Goal: Task Accomplishment & Management: Manage account settings

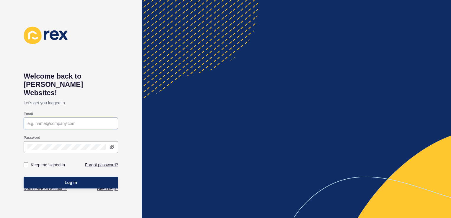
click at [57, 117] on div at bounding box center [71, 123] width 94 height 12
type input "[PERSON_NAME][EMAIL_ADDRESS][PERSON_NAME][DOMAIN_NAME]"
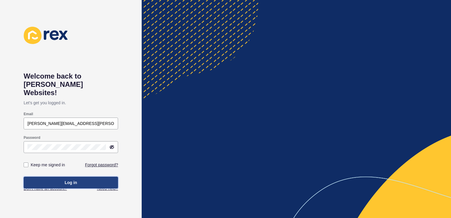
click at [83, 176] on button "Log in" at bounding box center [71, 182] width 94 height 12
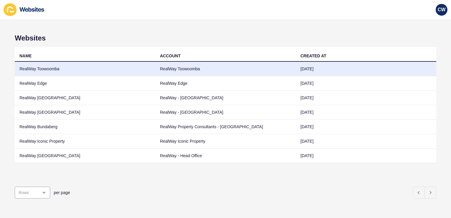
click at [110, 70] on td "RealWay Toowoomba" at bounding box center [85, 69] width 140 height 14
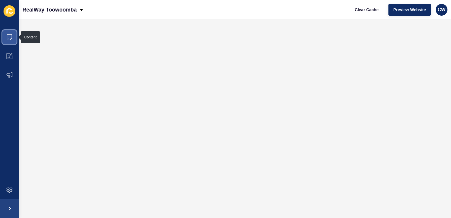
click at [9, 32] on span at bounding box center [9, 37] width 19 height 19
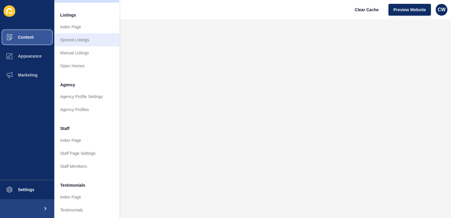
scroll to position [83, 0]
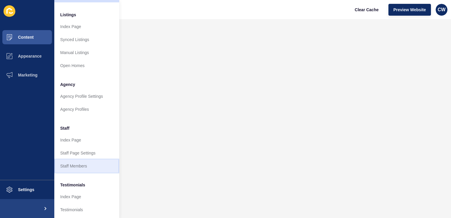
click at [85, 164] on link "Staff Members" at bounding box center [86, 165] width 65 height 13
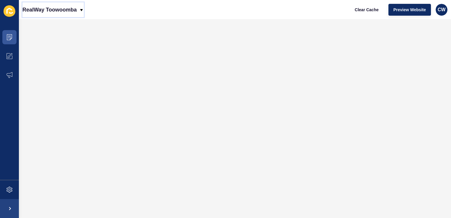
click at [72, 12] on p "RealWay Toowoomba" at bounding box center [49, 9] width 54 height 15
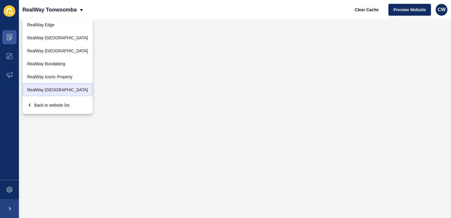
click at [49, 92] on link "RealWay [GEOGRAPHIC_DATA]" at bounding box center [57, 89] width 70 height 13
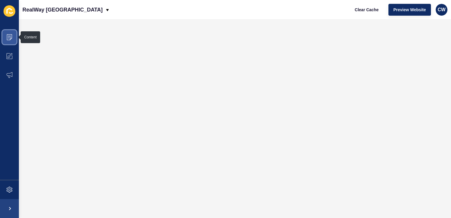
click at [12, 37] on icon at bounding box center [9, 37] width 5 height 6
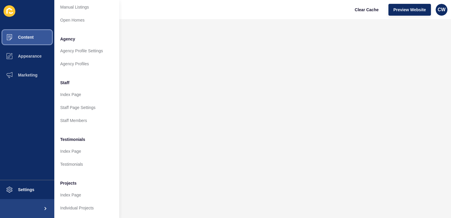
scroll to position [132, 1]
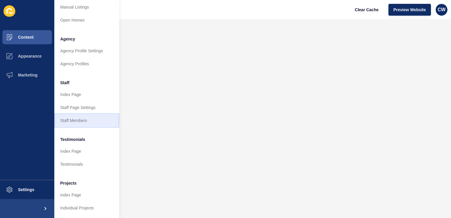
click at [91, 117] on link "Staff Members" at bounding box center [86, 120] width 65 height 13
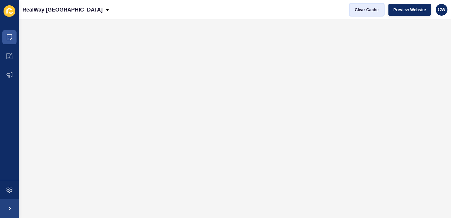
click at [362, 10] on span "Clear Cache" at bounding box center [367, 10] width 24 height 6
click at [9, 40] on span at bounding box center [9, 37] width 19 height 19
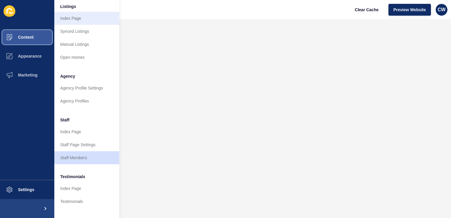
scroll to position [94, 0]
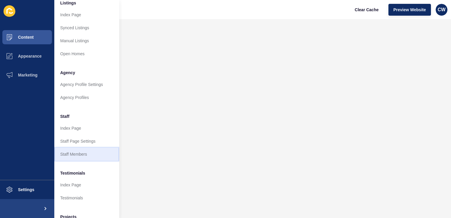
click at [73, 156] on link "Staff Members" at bounding box center [86, 154] width 65 height 13
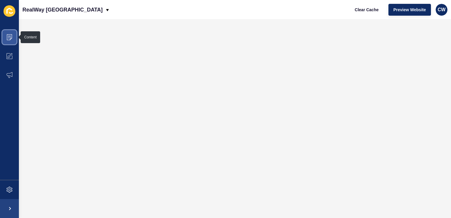
click at [7, 36] on icon at bounding box center [9, 37] width 6 height 6
click at [4, 40] on span at bounding box center [9, 37] width 19 height 19
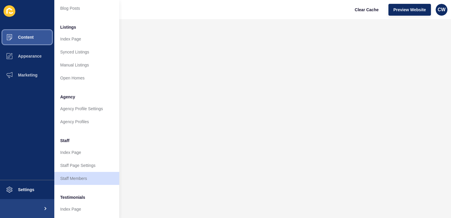
scroll to position [71, 0]
click at [73, 174] on link "Staff Members" at bounding box center [86, 177] width 65 height 13
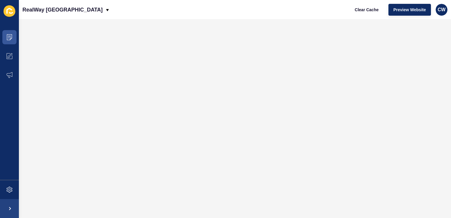
scroll to position [0, 0]
click at [15, 32] on span at bounding box center [9, 37] width 19 height 19
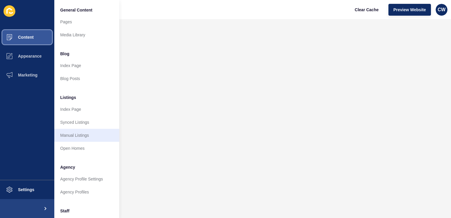
scroll to position [58, 0]
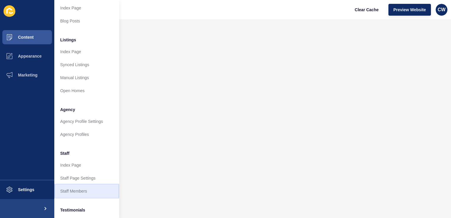
click at [84, 187] on link "Staff Members" at bounding box center [86, 190] width 65 height 13
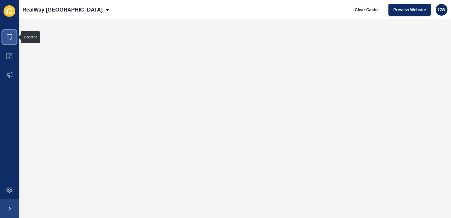
click at [13, 39] on span at bounding box center [9, 37] width 19 height 19
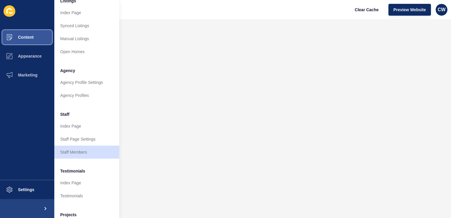
scroll to position [99, 0]
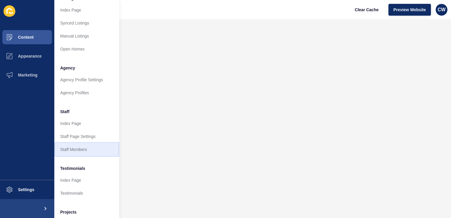
click at [91, 150] on link "Staff Members" at bounding box center [86, 149] width 65 height 13
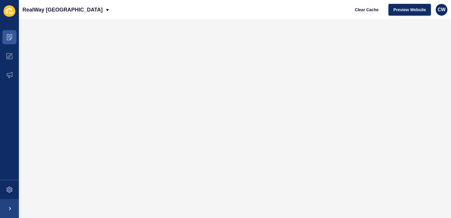
scroll to position [0, 0]
click at [10, 36] on icon at bounding box center [9, 37] width 6 height 6
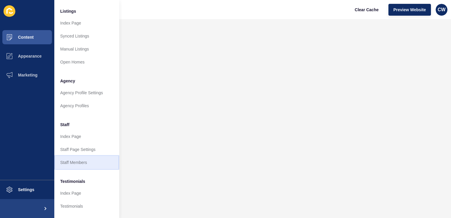
click at [80, 167] on link "Staff Members" at bounding box center [86, 162] width 65 height 13
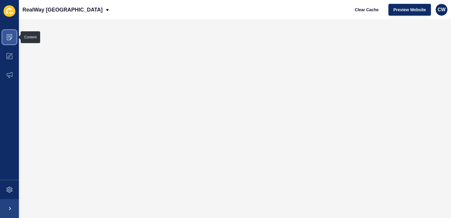
click at [8, 38] on icon at bounding box center [9, 37] width 6 height 6
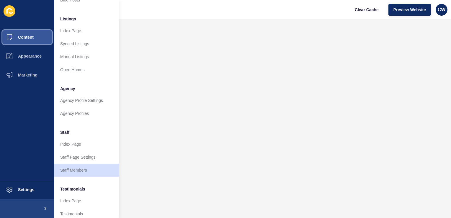
scroll to position [80, 4]
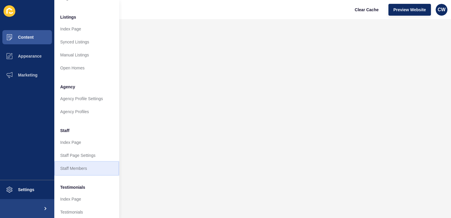
click at [85, 168] on link "Staff Members" at bounding box center [86, 168] width 65 height 13
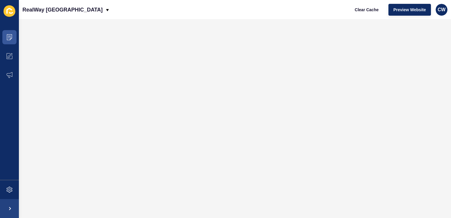
scroll to position [0, 0]
click at [11, 40] on icon at bounding box center [9, 37] width 6 height 6
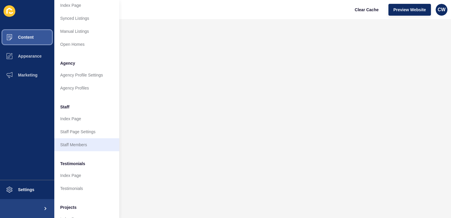
scroll to position [104, 0]
click at [77, 143] on link "Staff Members" at bounding box center [86, 143] width 65 height 13
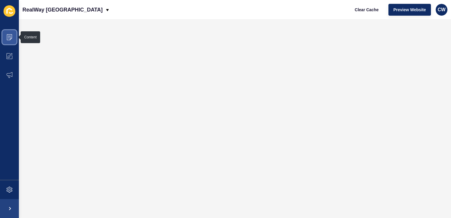
click at [12, 35] on span at bounding box center [9, 37] width 19 height 19
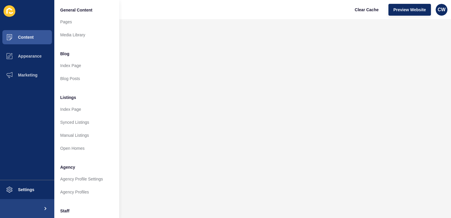
click at [186, 17] on div "RealWay [GEOGRAPHIC_DATA] Clear Cache Preview Website CW" at bounding box center [235, 9] width 432 height 19
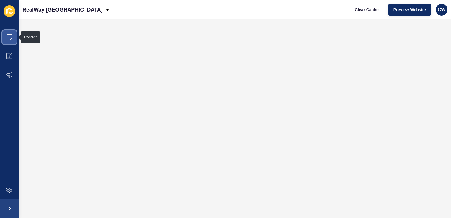
click at [7, 35] on icon at bounding box center [9, 37] width 6 height 6
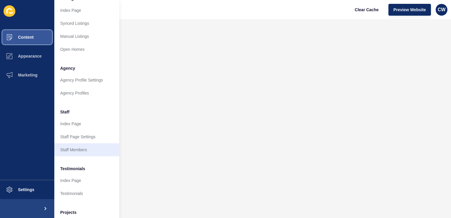
scroll to position [99, 0]
click at [74, 154] on link "Staff Members" at bounding box center [86, 149] width 65 height 13
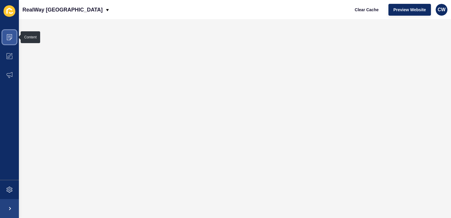
click at [6, 40] on icon at bounding box center [9, 37] width 6 height 6
click at [9, 35] on icon at bounding box center [9, 37] width 6 height 6
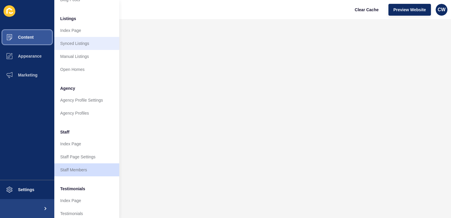
scroll to position [80, 0]
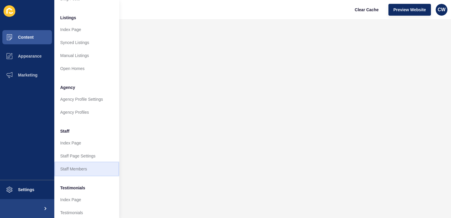
click at [82, 170] on link "Staff Members" at bounding box center [86, 168] width 65 height 13
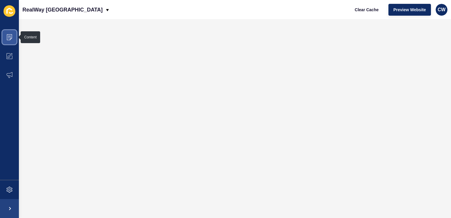
click at [9, 36] on icon at bounding box center [9, 36] width 3 height 0
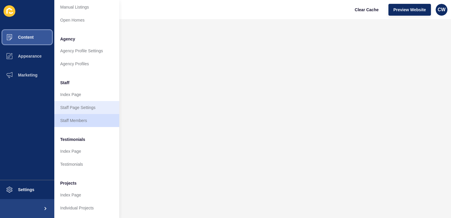
scroll to position [132, 0]
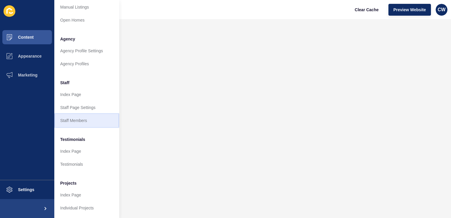
click at [85, 114] on link "Staff Members" at bounding box center [86, 120] width 65 height 13
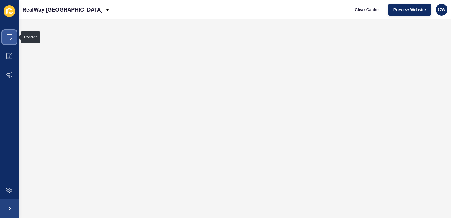
click at [5, 38] on span at bounding box center [9, 37] width 19 height 19
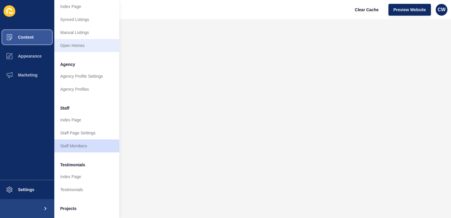
scroll to position [105, 0]
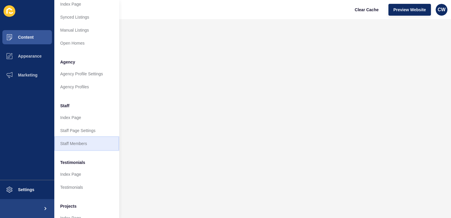
click at [74, 140] on link "Staff Members" at bounding box center [86, 143] width 65 height 13
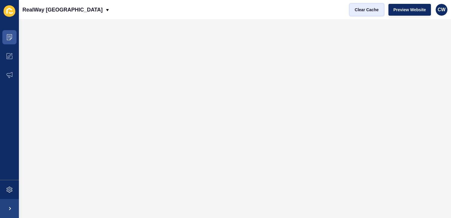
click at [366, 9] on span "Clear Cache" at bounding box center [367, 10] width 24 height 6
click at [8, 40] on span at bounding box center [9, 37] width 19 height 19
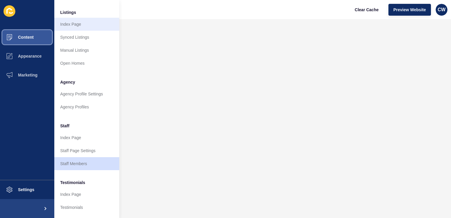
scroll to position [87, 0]
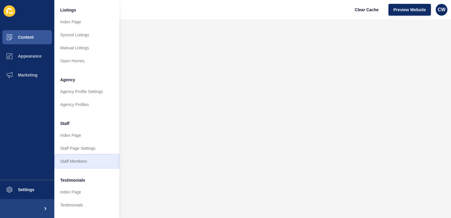
click at [75, 159] on link "Staff Members" at bounding box center [86, 161] width 65 height 13
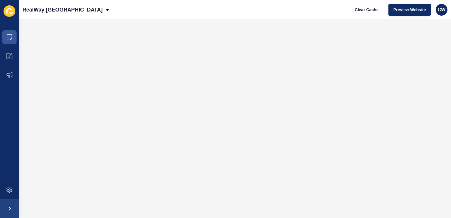
scroll to position [0, 0]
click at [5, 39] on span at bounding box center [9, 37] width 19 height 19
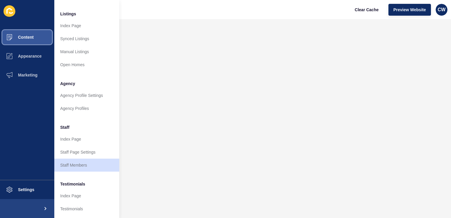
scroll to position [84, 0]
click at [81, 169] on link "Staff Members" at bounding box center [86, 164] width 65 height 13
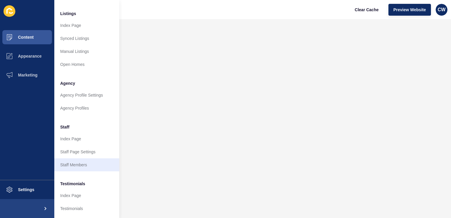
scroll to position [0, 0]
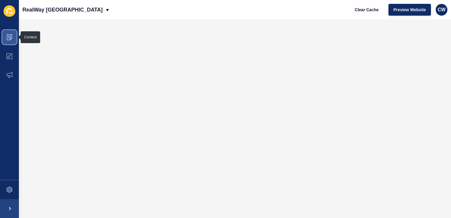
click at [14, 39] on span at bounding box center [9, 37] width 19 height 19
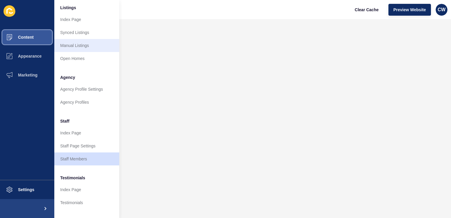
scroll to position [93, 0]
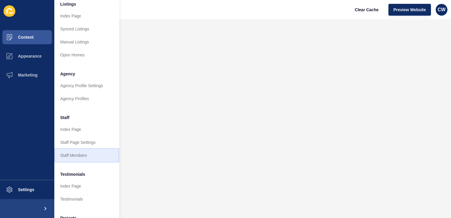
click at [84, 155] on link "Staff Members" at bounding box center [86, 155] width 65 height 13
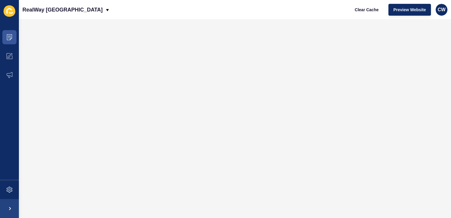
scroll to position [0, 0]
click at [14, 50] on span at bounding box center [9, 56] width 19 height 19
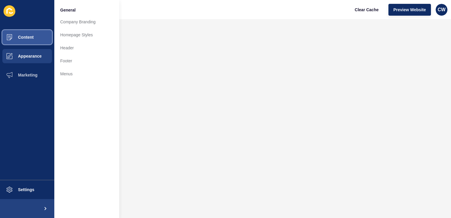
click at [30, 32] on button "Content" at bounding box center [27, 37] width 54 height 19
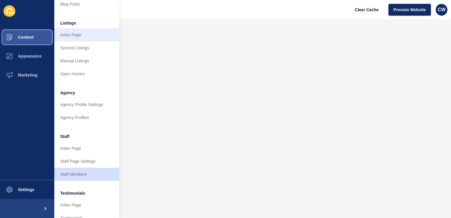
scroll to position [75, 0]
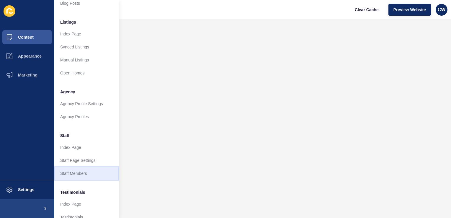
click at [74, 176] on link "Staff Members" at bounding box center [86, 173] width 65 height 13
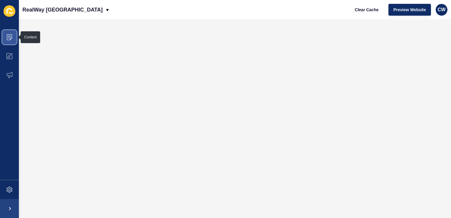
click at [12, 37] on icon at bounding box center [9, 37] width 6 height 6
click at [14, 39] on span at bounding box center [9, 37] width 19 height 19
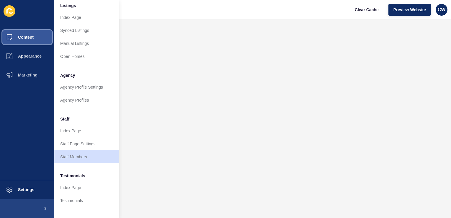
scroll to position [93, 0]
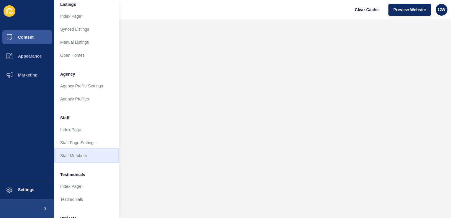
click at [86, 158] on link "Staff Members" at bounding box center [86, 155] width 65 height 13
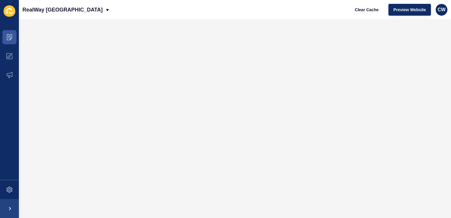
scroll to position [0, 0]
click at [5, 38] on span at bounding box center [9, 37] width 19 height 19
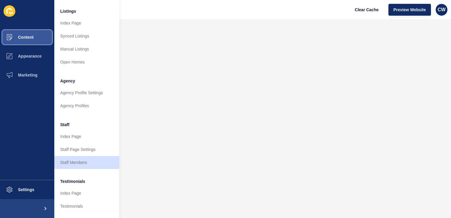
scroll to position [86, 0]
click at [62, 164] on link "Staff Members" at bounding box center [86, 162] width 65 height 13
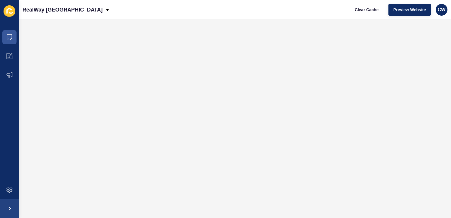
scroll to position [0, 0]
click at [366, 10] on span "Clear Cache" at bounding box center [367, 10] width 24 height 6
click at [373, 14] on button "Clear Cache" at bounding box center [367, 10] width 34 height 12
click at [10, 40] on icon at bounding box center [9, 37] width 5 height 6
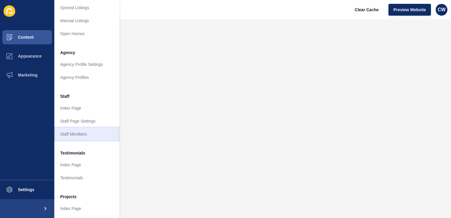
click at [77, 136] on link "Staff Members" at bounding box center [86, 133] width 65 height 13
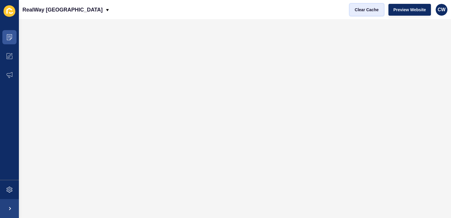
click at [366, 11] on span "Clear Cache" at bounding box center [367, 10] width 24 height 6
click at [46, 9] on p "RealWay [GEOGRAPHIC_DATA]" at bounding box center [62, 9] width 80 height 15
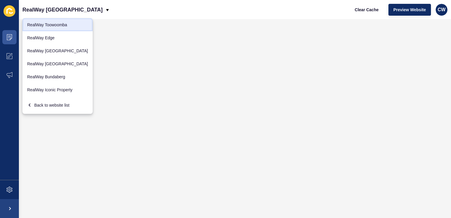
click at [61, 28] on link "RealWay Toowoomba" at bounding box center [57, 24] width 70 height 13
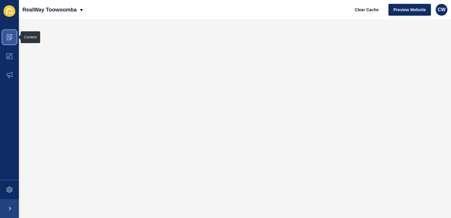
click at [10, 37] on icon at bounding box center [9, 37] width 3 height 0
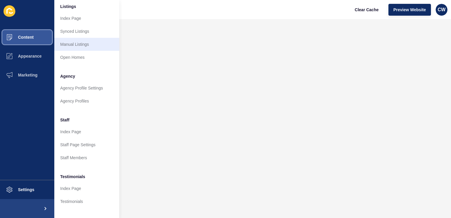
scroll to position [132, 0]
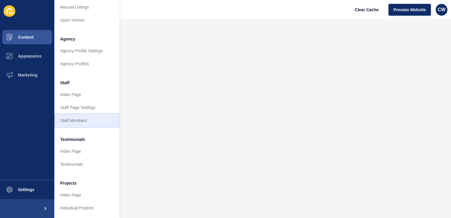
click at [87, 114] on link "Staff Members" at bounding box center [86, 120] width 65 height 13
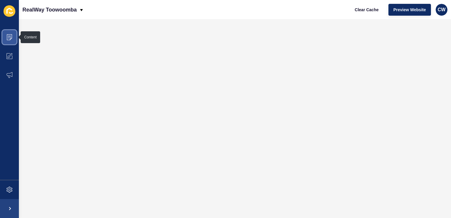
click at [10, 39] on icon at bounding box center [9, 37] width 5 height 6
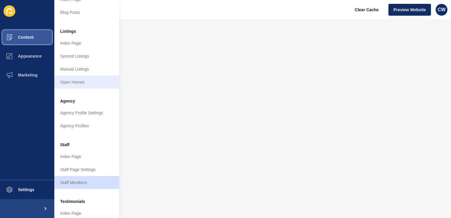
scroll to position [69, 0]
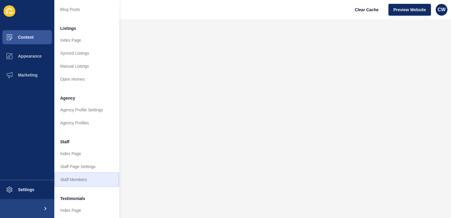
click at [78, 175] on link "Staff Members" at bounding box center [86, 179] width 65 height 13
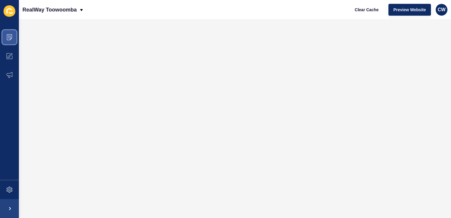
click at [6, 36] on icon at bounding box center [9, 37] width 6 height 6
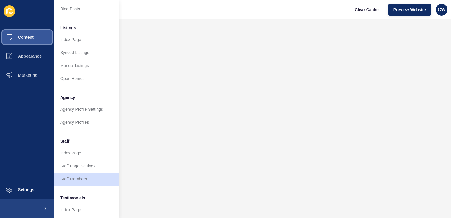
scroll to position [70, 0]
click at [87, 175] on link "Staff Members" at bounding box center [86, 178] width 65 height 13
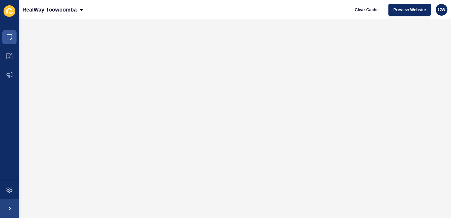
scroll to position [0, 0]
click at [9, 37] on icon at bounding box center [9, 37] width 6 height 6
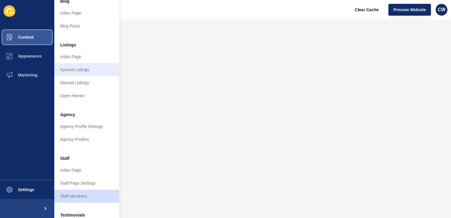
scroll to position [54, 0]
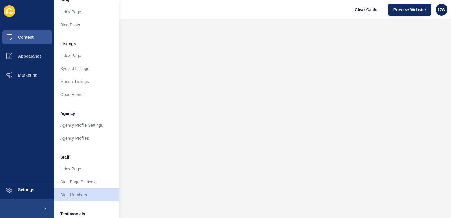
click at [256, 18] on div "RealWay Toowoomba Clear Cache Preview Website CW" at bounding box center [235, 9] width 432 height 19
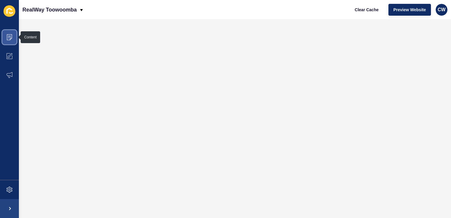
click at [14, 37] on span at bounding box center [9, 37] width 19 height 19
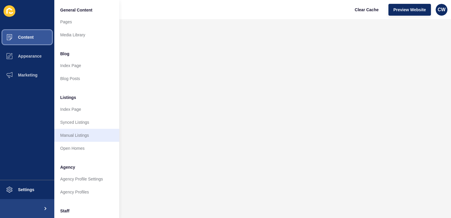
scroll to position [51, 0]
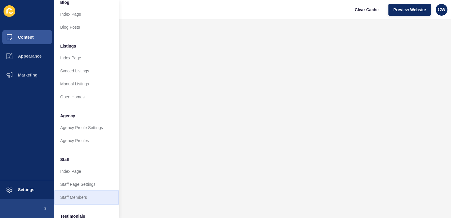
click at [92, 196] on link "Staff Members" at bounding box center [86, 197] width 65 height 13
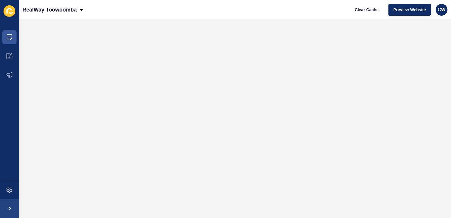
scroll to position [0, 0]
click at [7, 40] on span at bounding box center [9, 37] width 19 height 19
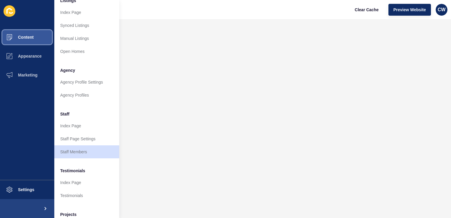
scroll to position [97, 0]
click at [84, 148] on link "Staff Members" at bounding box center [86, 151] width 65 height 13
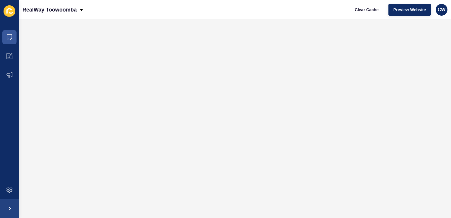
scroll to position [0, 0]
click at [12, 35] on icon at bounding box center [9, 37] width 6 height 6
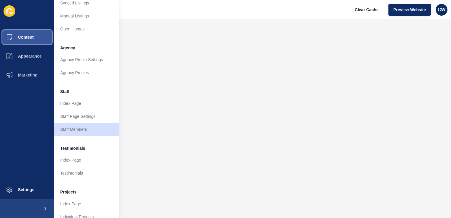
scroll to position [132, 0]
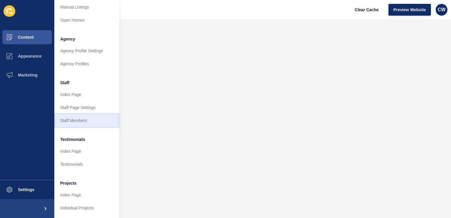
click at [92, 117] on link "Staff Members" at bounding box center [86, 120] width 65 height 13
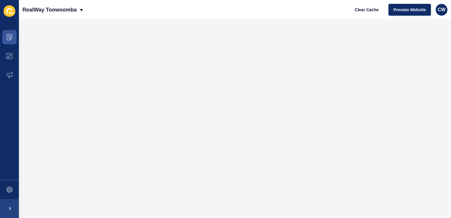
scroll to position [0, 0]
click at [364, 9] on span "Clear Cache" at bounding box center [367, 10] width 24 height 6
click at [71, 8] on p "RealWay Toowoomba" at bounding box center [49, 9] width 54 height 15
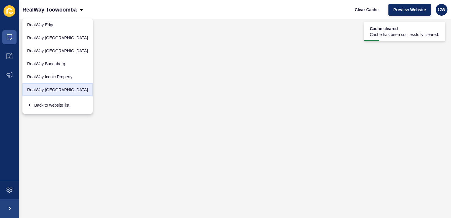
click at [52, 92] on link "RealWay [GEOGRAPHIC_DATA]" at bounding box center [57, 89] width 70 height 13
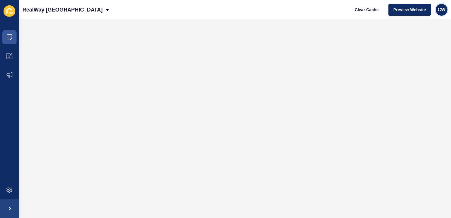
click at [441, 12] on span "CW" at bounding box center [441, 10] width 8 height 6
click at [432, 51] on link "Logout" at bounding box center [427, 49] width 43 height 13
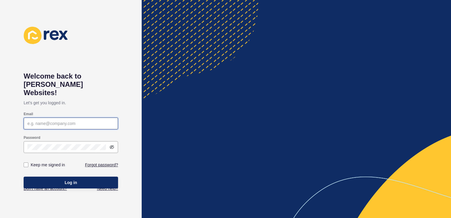
click at [44, 120] on input "Email" at bounding box center [70, 123] width 87 height 6
type input "[PERSON_NAME][EMAIL_ADDRESS][PERSON_NAME][DOMAIN_NAME]"
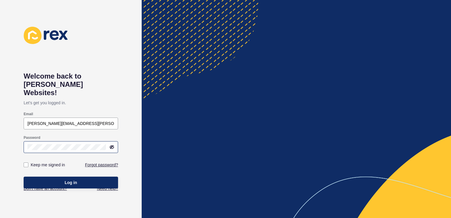
click at [58, 142] on div at bounding box center [71, 147] width 94 height 12
click at [71, 179] on span "Log in" at bounding box center [71, 182] width 12 height 6
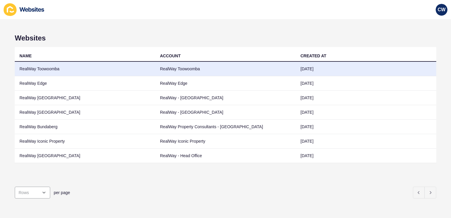
click at [60, 68] on td "RealWay Toowoomba" at bounding box center [85, 69] width 140 height 14
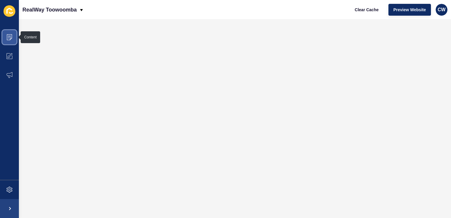
click at [9, 38] on icon at bounding box center [9, 37] width 6 height 6
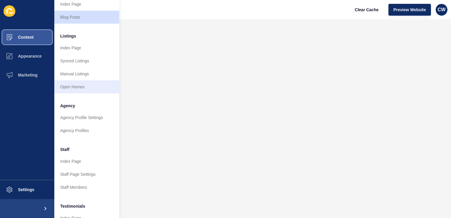
scroll to position [62, 0]
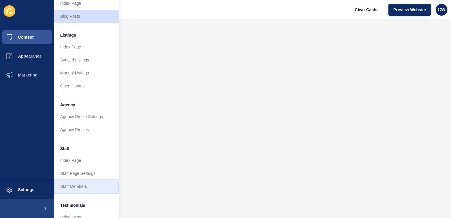
click at [79, 183] on link "Staff Members" at bounding box center [86, 186] width 65 height 13
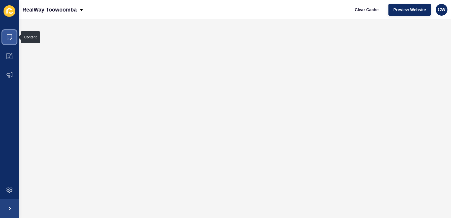
click at [14, 40] on span at bounding box center [9, 37] width 19 height 19
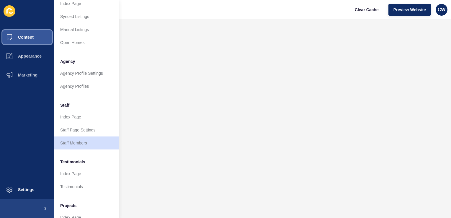
scroll to position [111, 0]
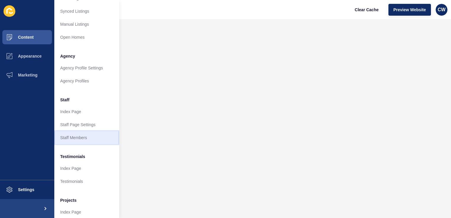
click at [77, 142] on link "Staff Members" at bounding box center [86, 137] width 65 height 13
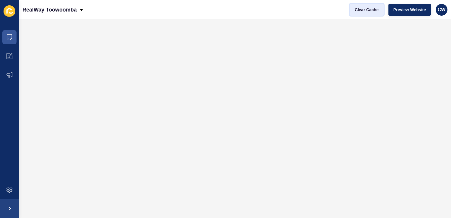
click at [366, 9] on span "Clear Cache" at bounding box center [367, 10] width 24 height 6
click at [72, 9] on p "RealWay Toowoomba" at bounding box center [49, 9] width 54 height 15
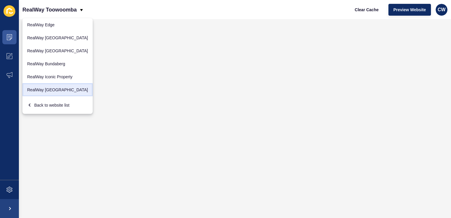
click at [53, 93] on link "RealWay [GEOGRAPHIC_DATA]" at bounding box center [57, 89] width 70 height 13
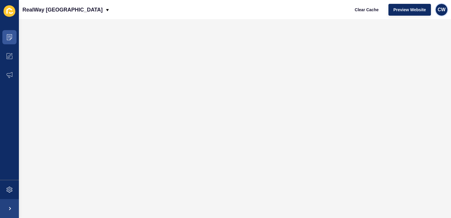
click at [440, 4] on div "CW" at bounding box center [441, 10] width 12 height 12
click at [421, 49] on link "Logout" at bounding box center [427, 49] width 43 height 13
